Goal: Transaction & Acquisition: Purchase product/service

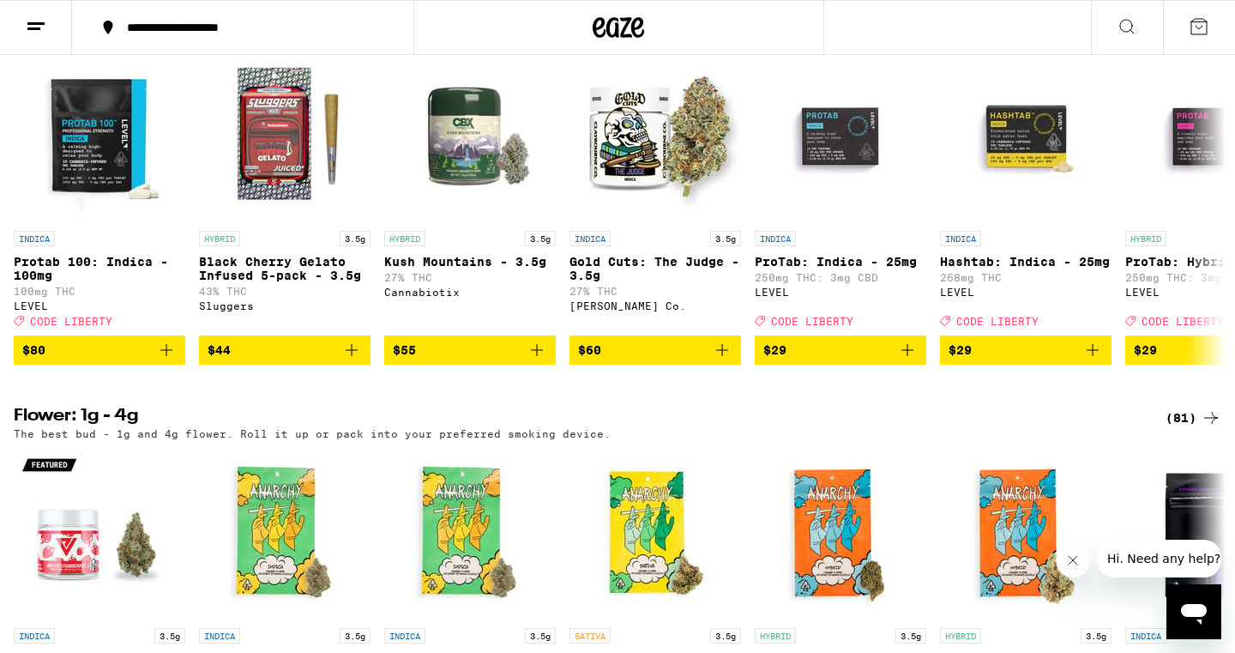
scroll to position [1428, 0]
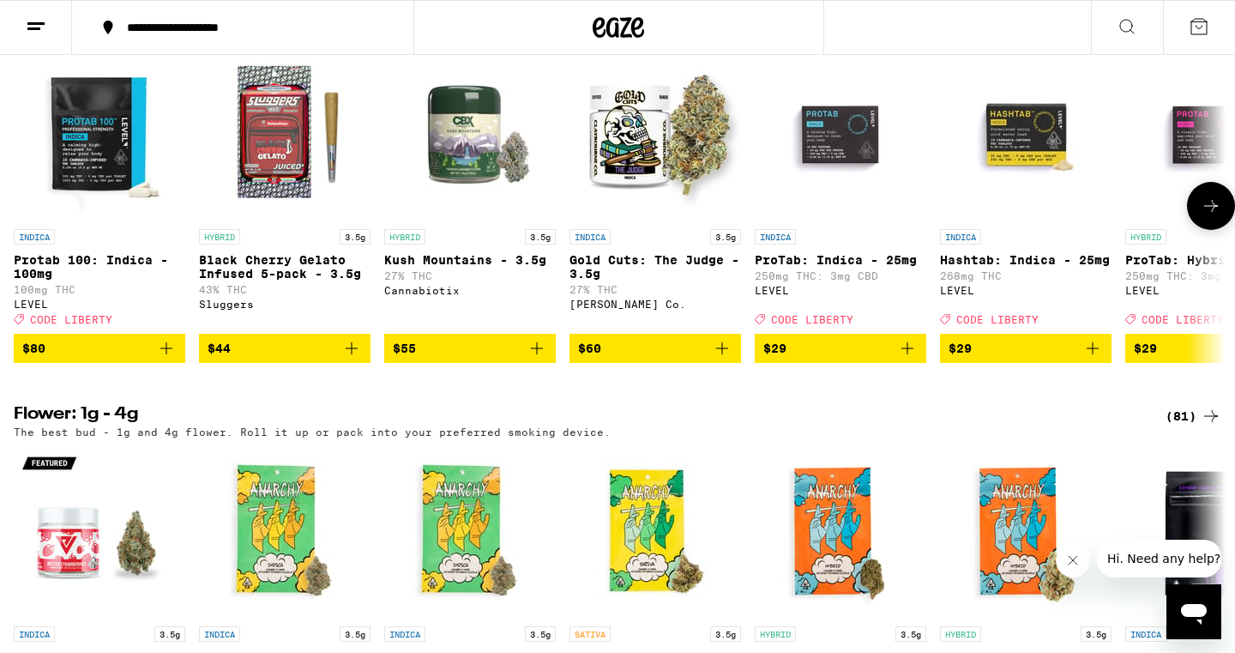
click at [1209, 216] on icon at bounding box center [1211, 206] width 21 height 21
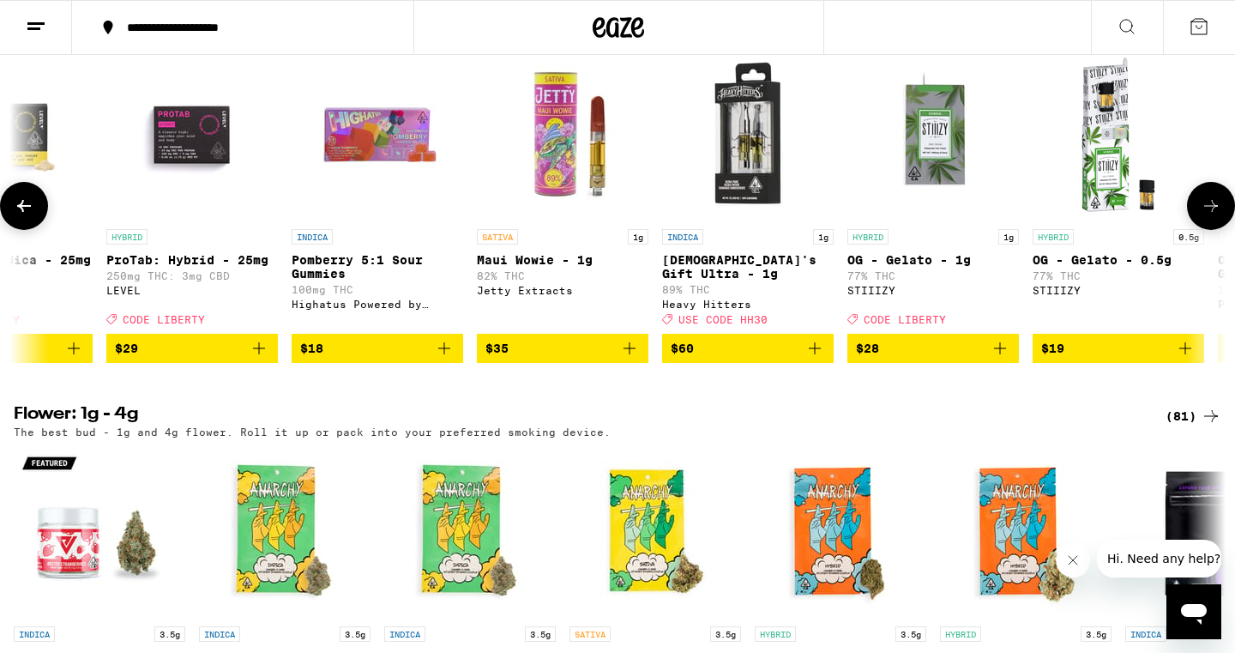
scroll to position [0, 1021]
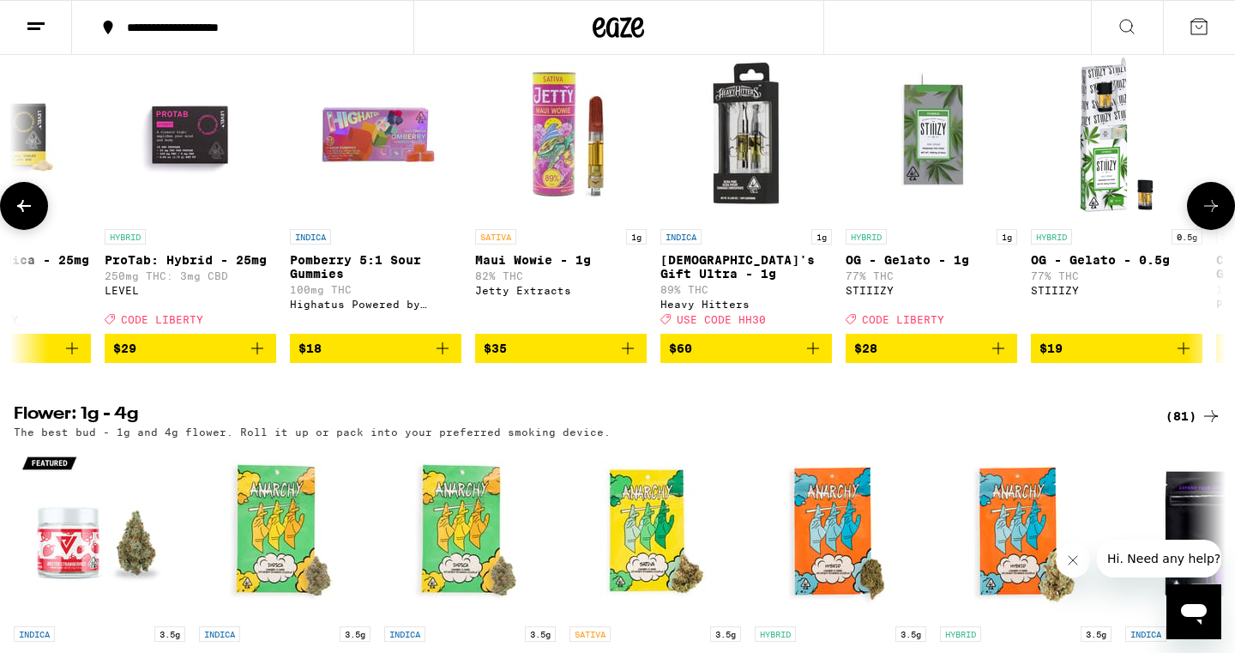
click at [1209, 216] on icon at bounding box center [1211, 206] width 21 height 21
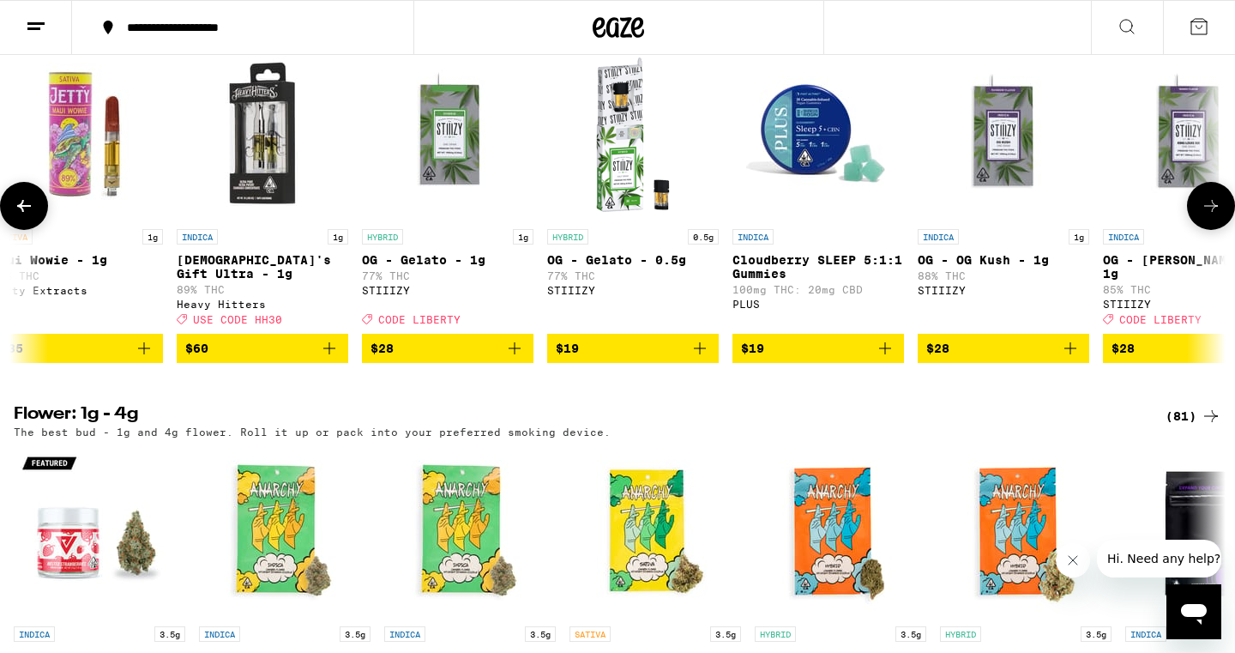
scroll to position [0, 1572]
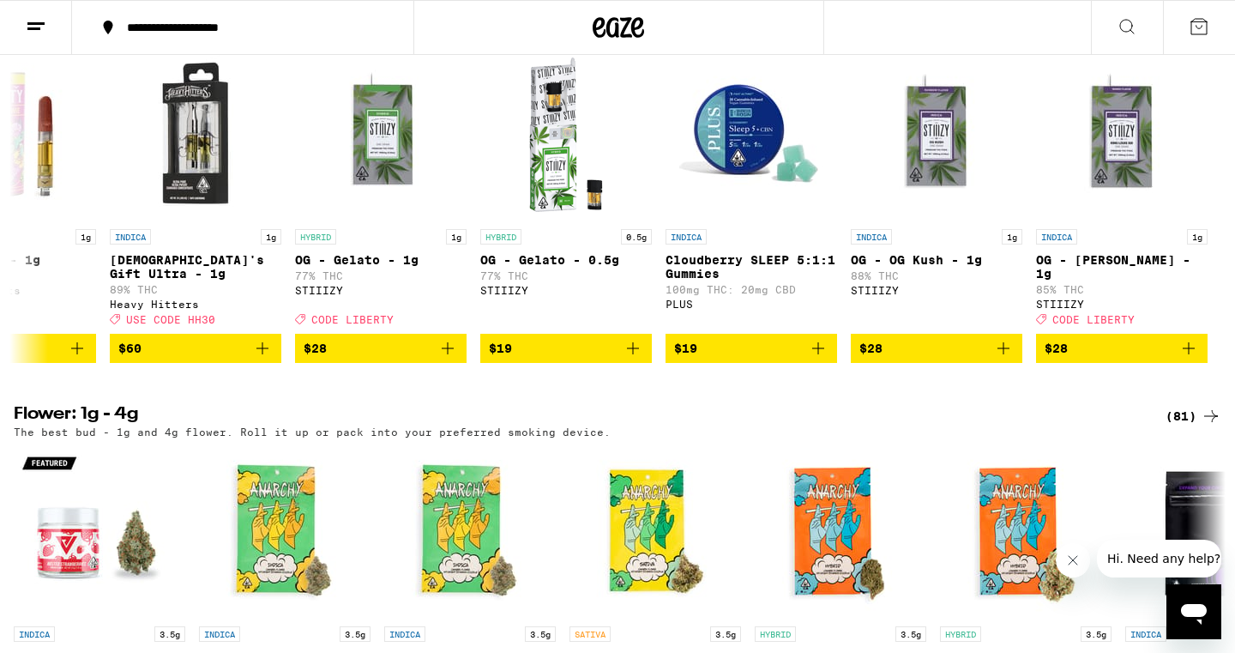
click at [998, 29] on h2 "Buy It Again" at bounding box center [576, 19] width 1124 height 21
